Goal: Task Accomplishment & Management: Manage account settings

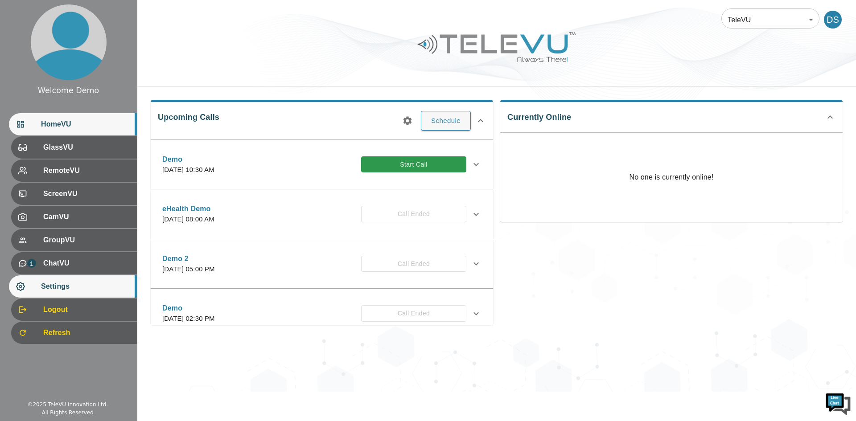
click at [69, 292] on span "Settings" at bounding box center [85, 286] width 89 height 11
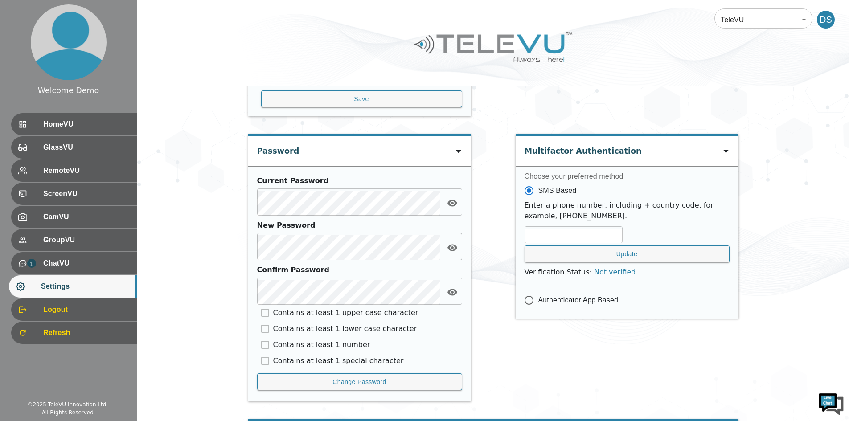
scroll to position [369, 0]
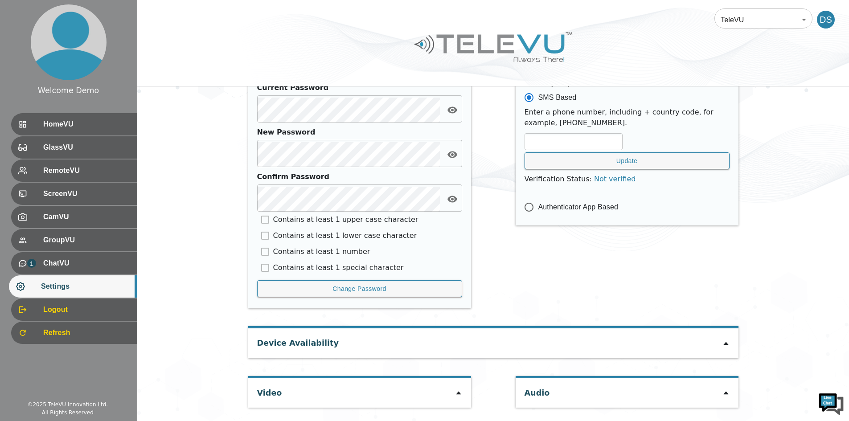
click at [458, 394] on icon at bounding box center [458, 393] width 5 height 3
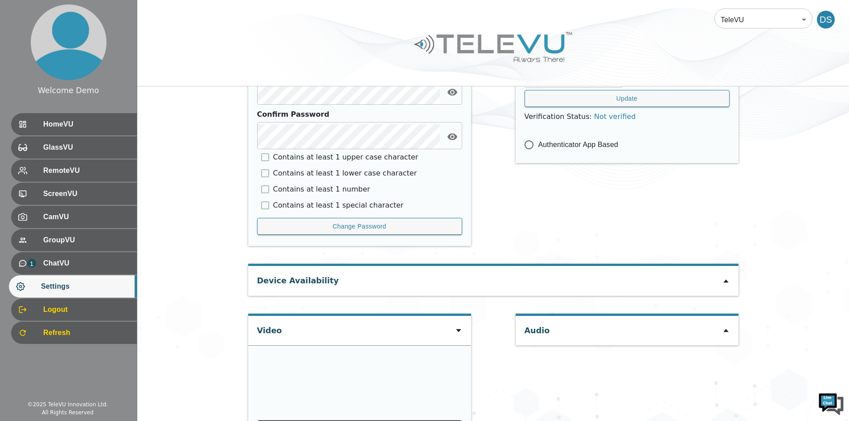
scroll to position [495, 0]
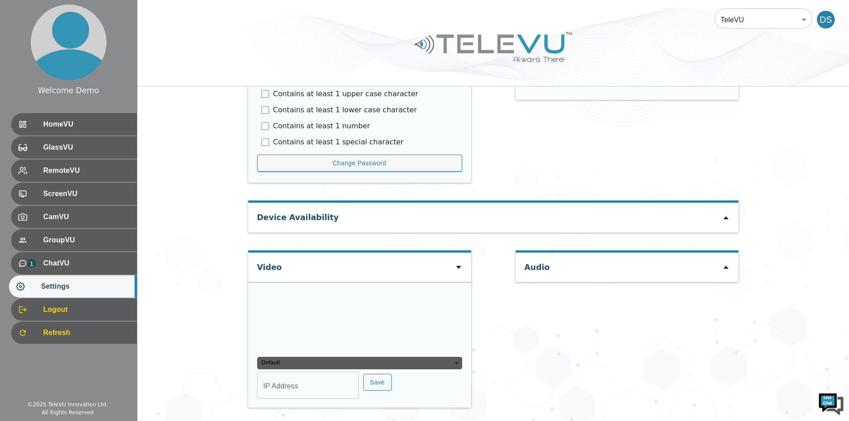
click at [333, 361] on div "Default" at bounding box center [359, 363] width 205 height 12
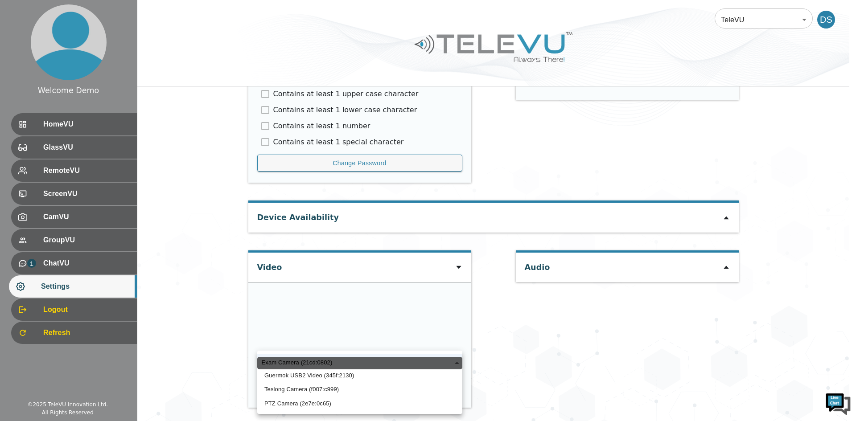
click at [314, 361] on li "Exam Camera (21cd:0802)" at bounding box center [359, 361] width 205 height 14
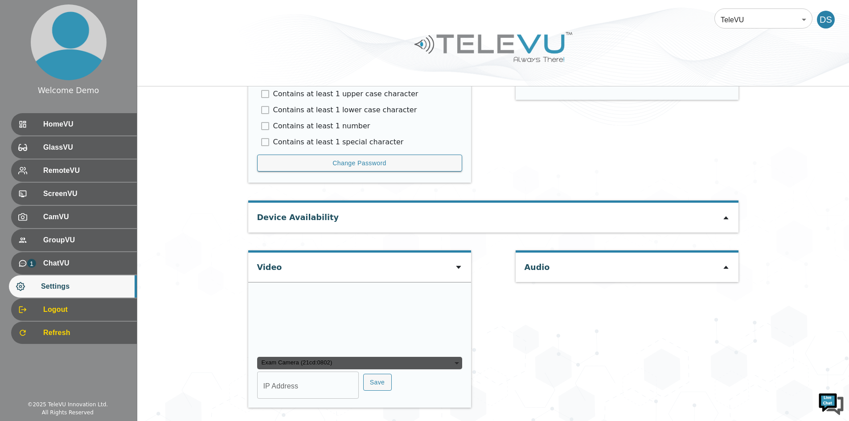
scroll to position [582, 0]
click at [352, 369] on div "Exam Camera (21cd:0802)" at bounding box center [359, 363] width 205 height 12
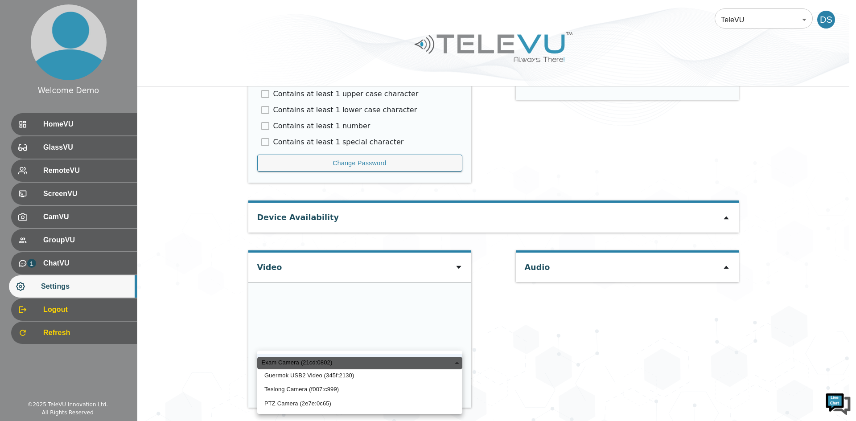
click at [317, 392] on li "Teslong Camera (f007:c999)" at bounding box center [359, 389] width 205 height 14
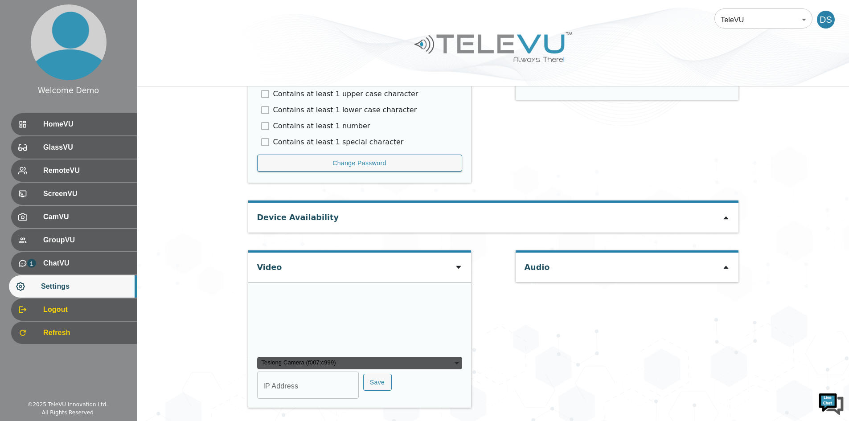
scroll to position [0, 0]
click at [442, 362] on div "Teslong Camera (f007:c999)" at bounding box center [359, 363] width 205 height 12
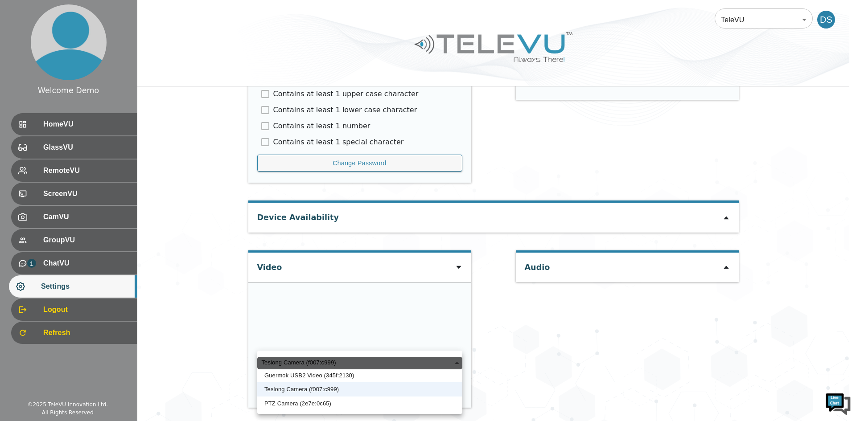
click at [316, 406] on li "PTZ Camera (2e7e:0c65)" at bounding box center [359, 404] width 205 height 14
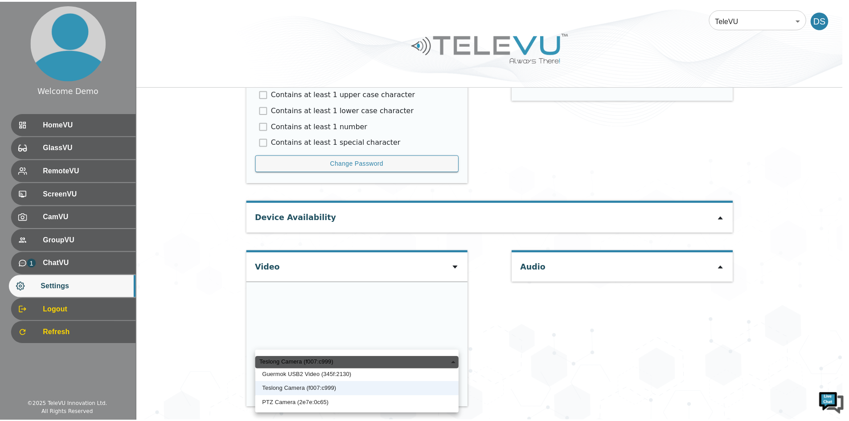
type input "a3ed2c3ca13109c74151e434ac4db32160663e35342c8ecbd9d7a01e1c29b8dc"
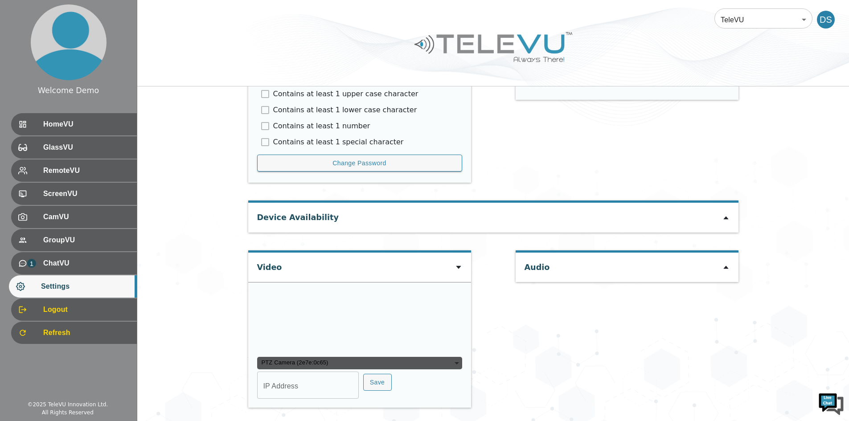
type input "COM6"
click at [344, 360] on div "PTZ Camera (2e7e:0c65)" at bounding box center [359, 363] width 205 height 12
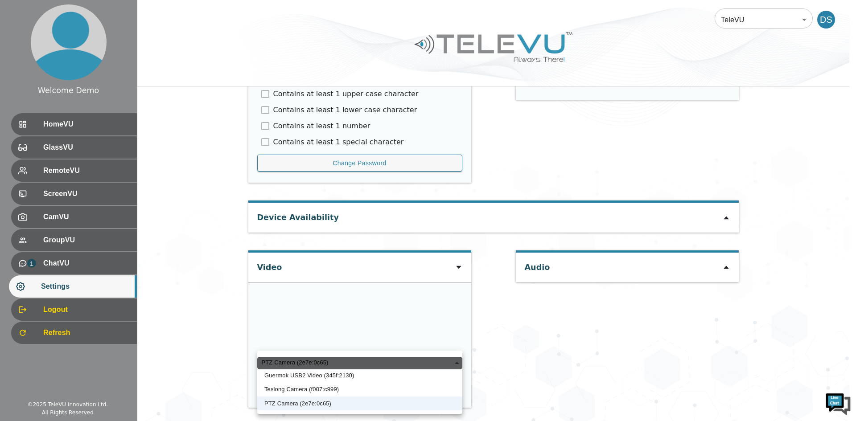
click at [304, 375] on li "Guermok USB2 Video (345f:2130)" at bounding box center [359, 376] width 205 height 14
type input "caae3a6bd5d8bc231c9c498d93f7e1eec64695857c37f1b255e2b3a614d78a5f"
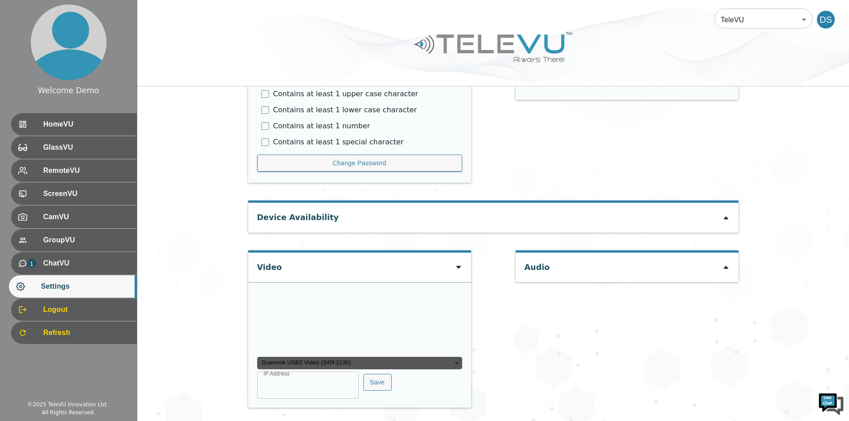
scroll to position [565, 0]
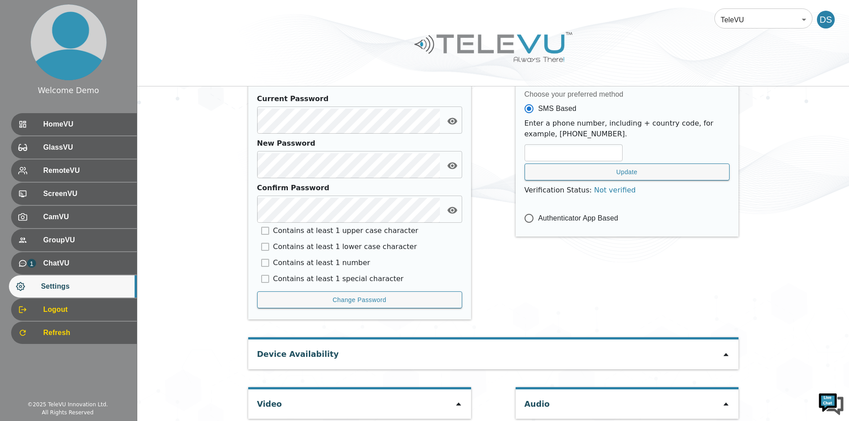
scroll to position [369, 0]
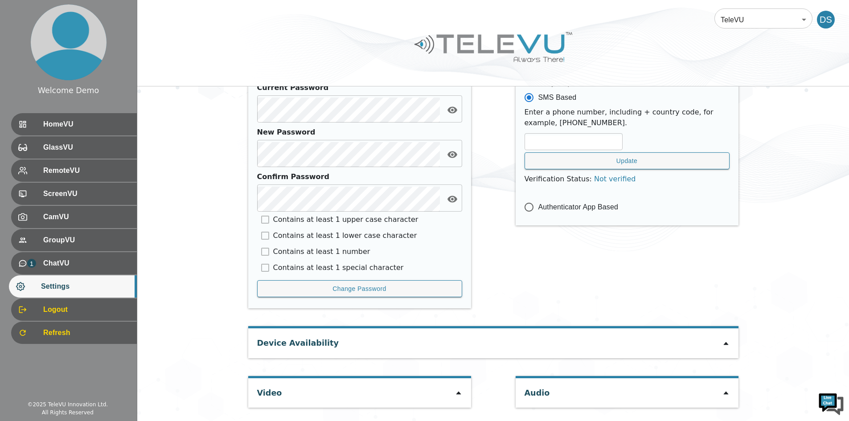
click at [460, 395] on icon at bounding box center [458, 393] width 5 height 3
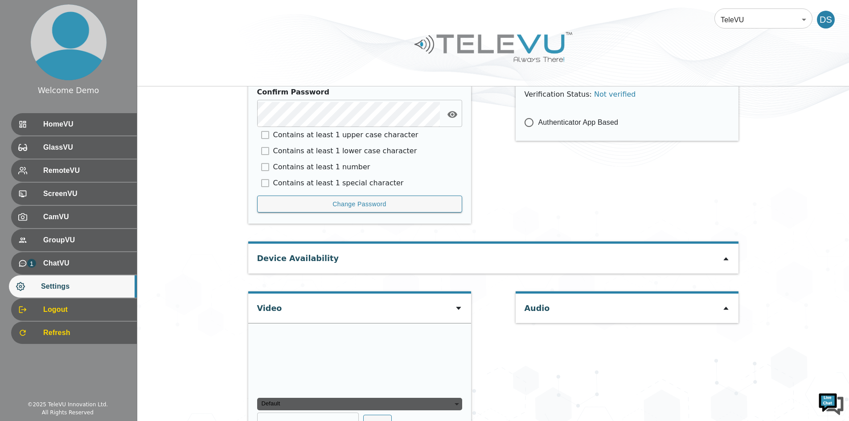
scroll to position [495, 0]
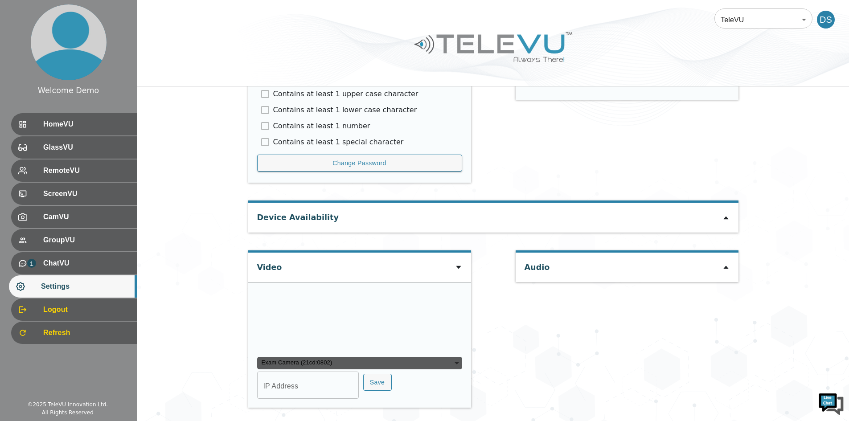
click at [391, 354] on video at bounding box center [324, 320] width 134 height 67
click at [448, 360] on div "Exam Camera (21cd:0802)" at bounding box center [359, 363] width 205 height 12
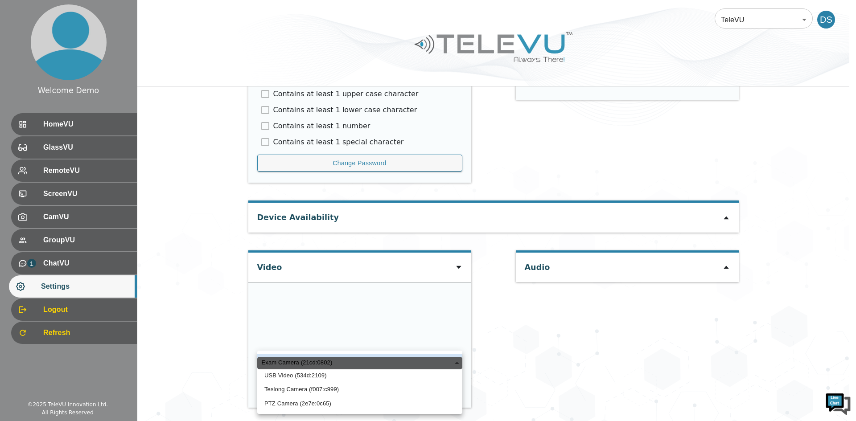
click at [317, 374] on li "USB Video (534d:2109)" at bounding box center [359, 376] width 205 height 14
type input "96f68b59429281d931b7fc6d279a1edeffdf5769ea9fad5665655a845161f358"
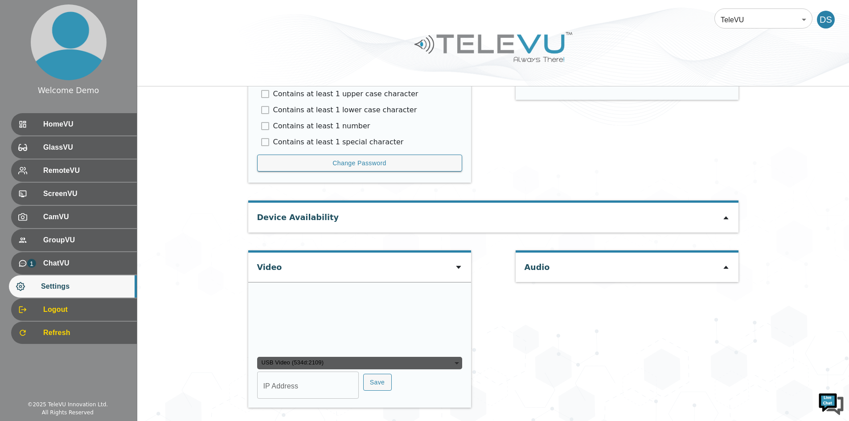
click at [317, 292] on video at bounding box center [324, 320] width 134 height 67
click at [319, 287] on video at bounding box center [324, 320] width 134 height 67
click at [317, 293] on video at bounding box center [324, 320] width 134 height 67
click at [316, 290] on video at bounding box center [324, 320] width 134 height 67
click at [309, 291] on video at bounding box center [324, 320] width 134 height 67
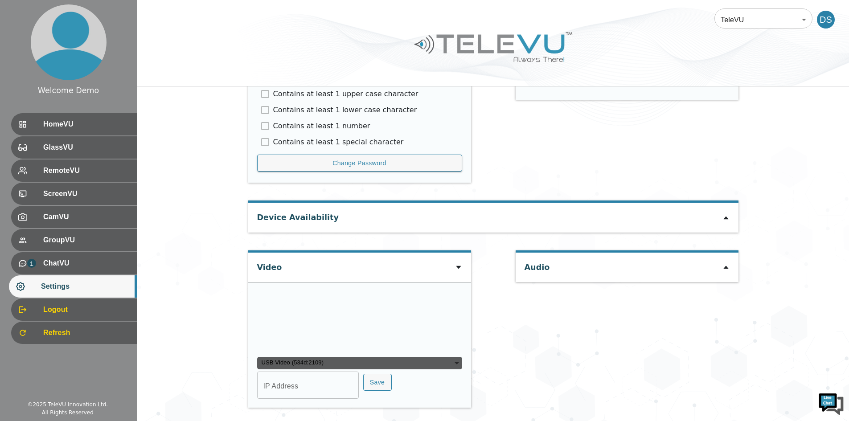
click at [306, 288] on video at bounding box center [324, 320] width 134 height 67
click at [303, 293] on video at bounding box center [324, 320] width 134 height 67
click at [302, 292] on video at bounding box center [324, 320] width 134 height 67
click at [299, 293] on video at bounding box center [324, 320] width 134 height 67
click at [301, 293] on video at bounding box center [324, 320] width 134 height 67
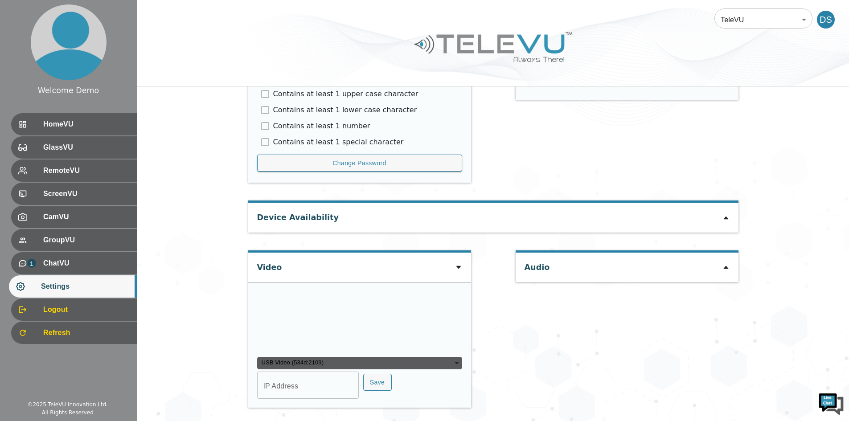
click at [301, 289] on video at bounding box center [324, 320] width 134 height 67
click at [302, 287] on video at bounding box center [324, 320] width 134 height 67
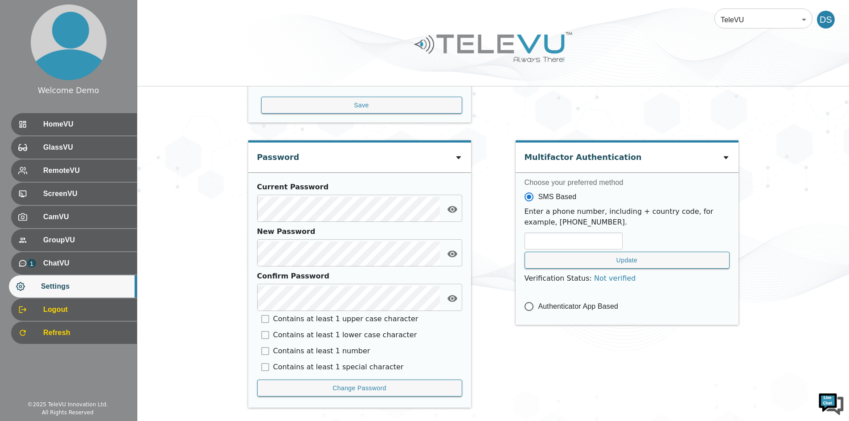
scroll to position [369, 0]
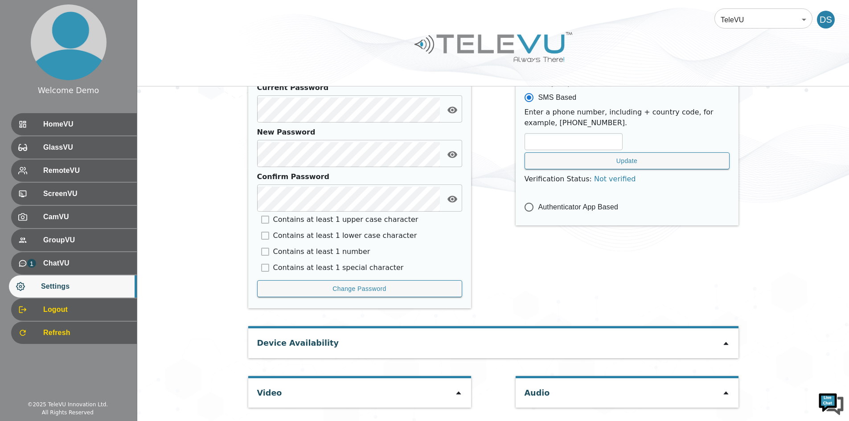
click at [459, 394] on icon at bounding box center [458, 393] width 5 height 3
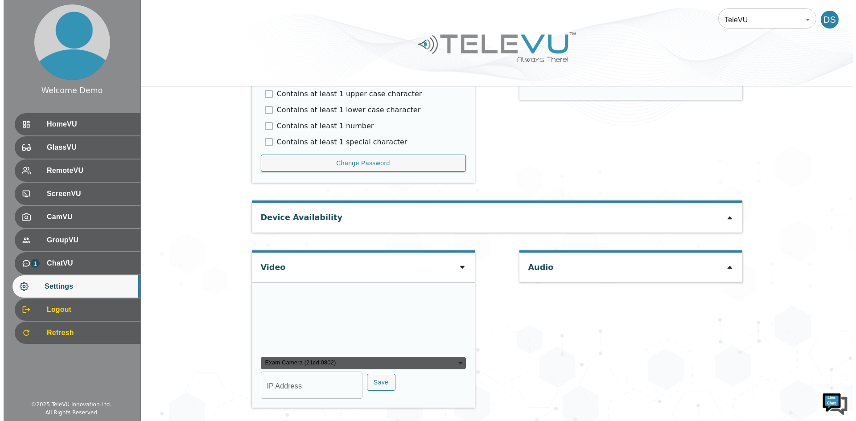
scroll to position [582, 0]
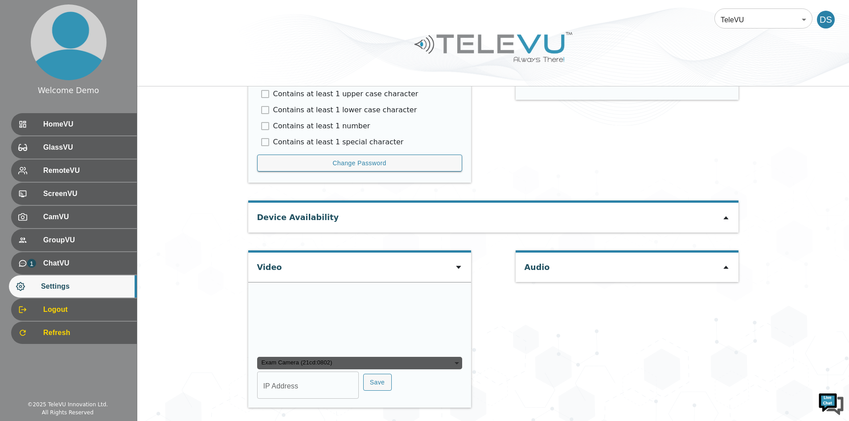
click at [448, 364] on div "Exam Camera (21cd:0802)" at bounding box center [359, 363] width 205 height 12
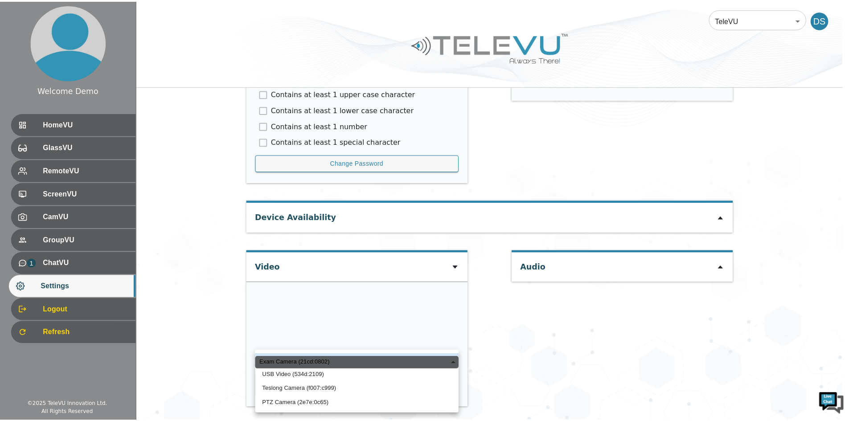
scroll to position [0, 0]
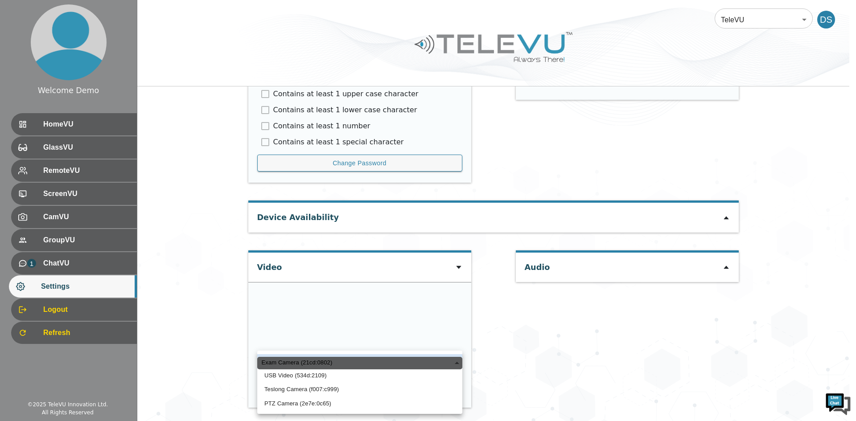
click at [339, 393] on li "Teslong Camera (f007:c999)" at bounding box center [359, 389] width 205 height 14
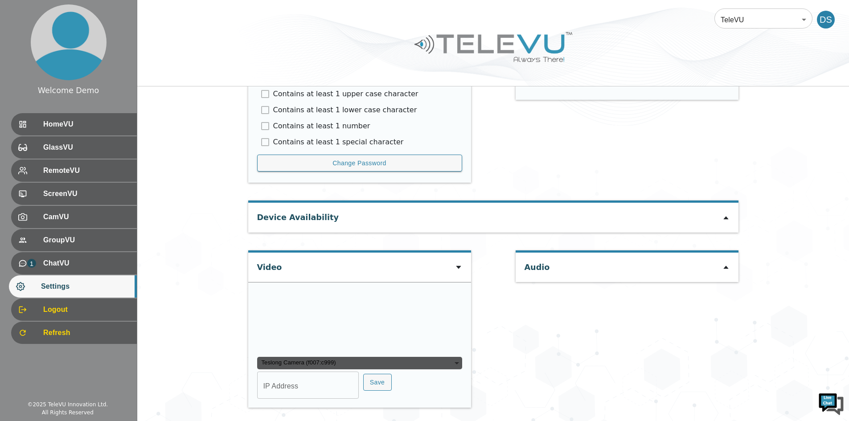
scroll to position [582, 0]
click at [453, 363] on div "Teslong Camera (f007:c999)" at bounding box center [359, 363] width 205 height 12
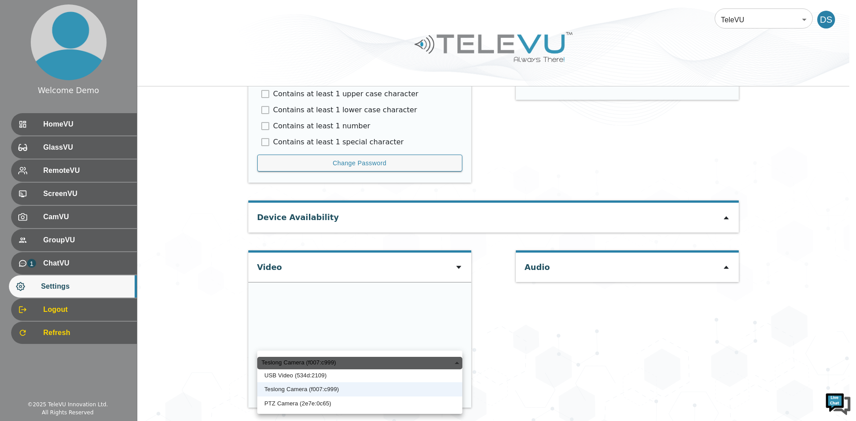
click at [374, 402] on li "PTZ Camera (2e7e:0c65)" at bounding box center [359, 404] width 205 height 14
type input "a3ed2c3ca13109c74151e434ac4db32160663e35342c8ecbd9d7a01e1c29b8dc"
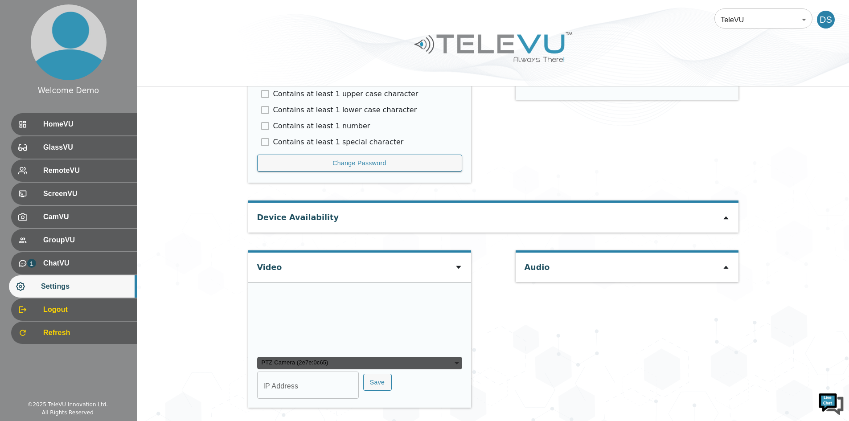
type input "COM6"
click at [449, 362] on div "PTZ Camera (2e7e:0c65)" at bounding box center [359, 363] width 205 height 12
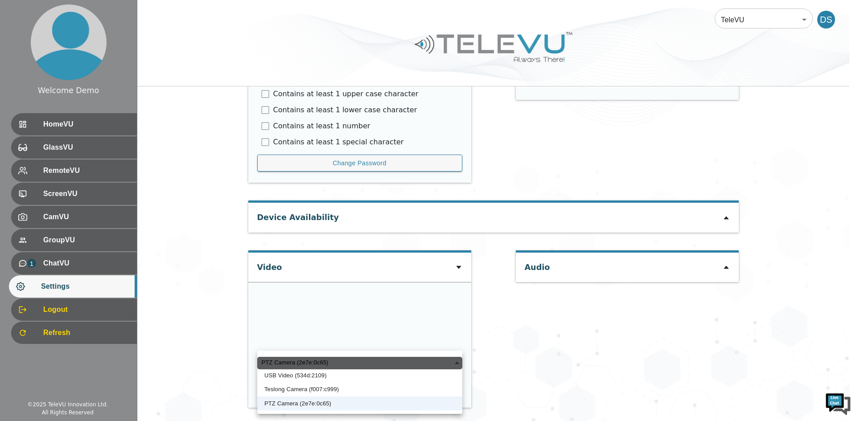
click at [311, 375] on li "USB Video (534d:2109)" at bounding box center [359, 376] width 205 height 14
type input "96f68b59429281d931b7fc6d279a1edeffdf5769ea9fad5665655a845161f358"
